Goal: Task Accomplishment & Management: Complete application form

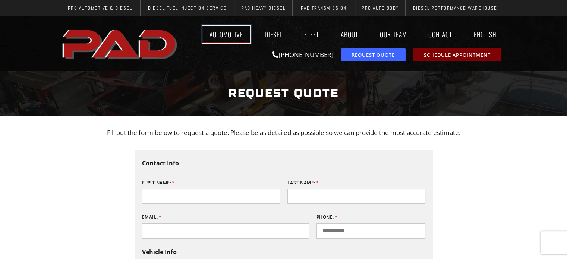
click at [209, 31] on link "Automotive" at bounding box center [226, 34] width 48 height 17
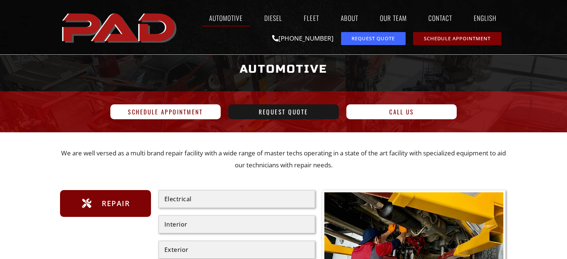
scroll to position [37, 0]
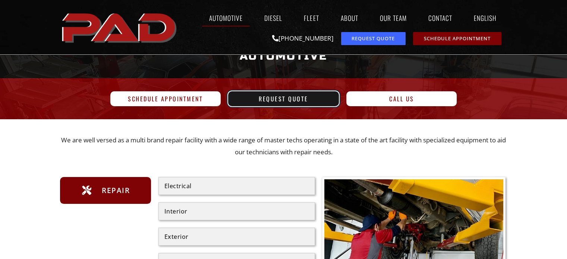
click at [271, 98] on span "Request Quote" at bounding box center [283, 99] width 50 height 6
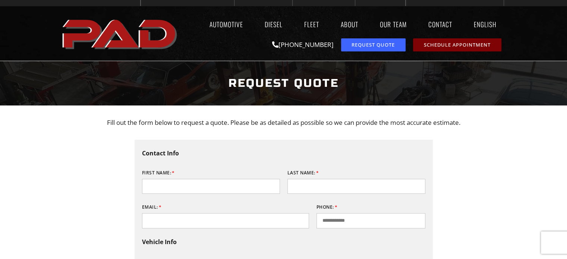
scroll to position [74, 0]
